Goal: Task Accomplishment & Management: Use online tool/utility

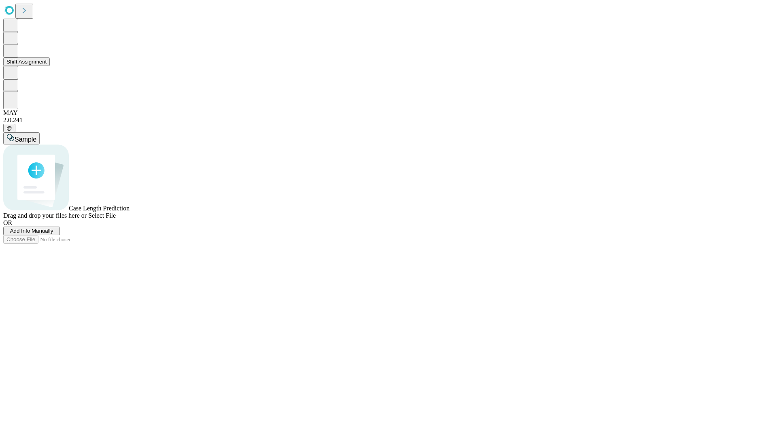
click at [50, 66] on button "Shift Assignment" at bounding box center [26, 61] width 47 height 8
